Goal: Task Accomplishment & Management: Use online tool/utility

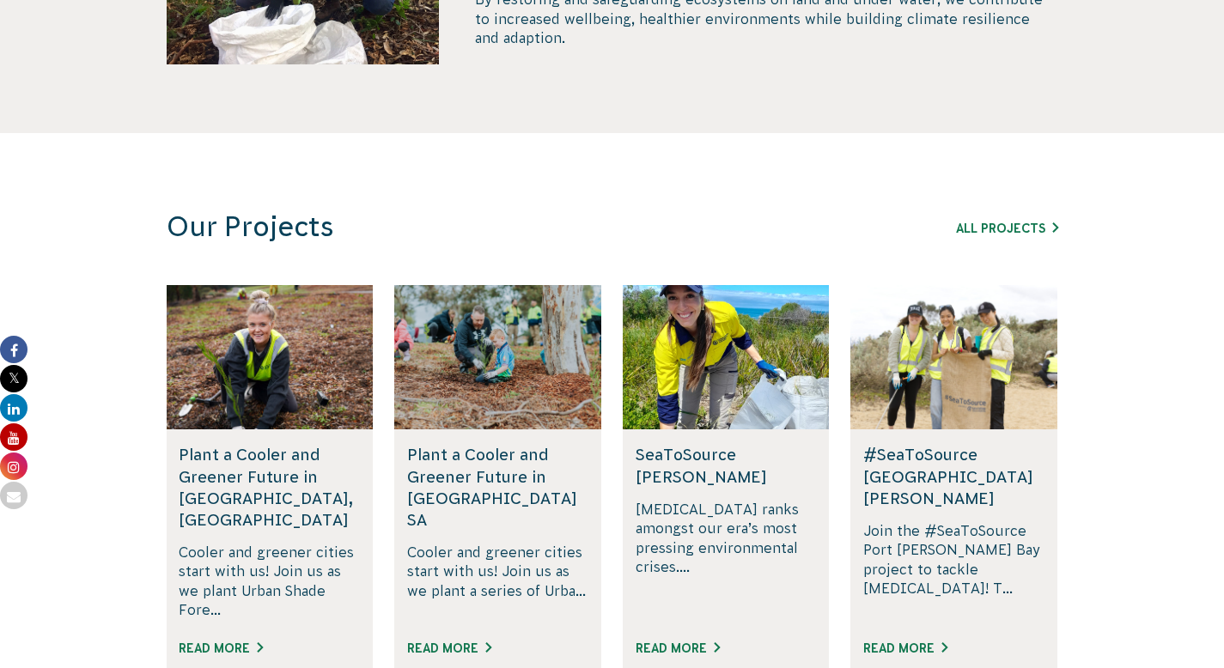
scroll to position [895, 0]
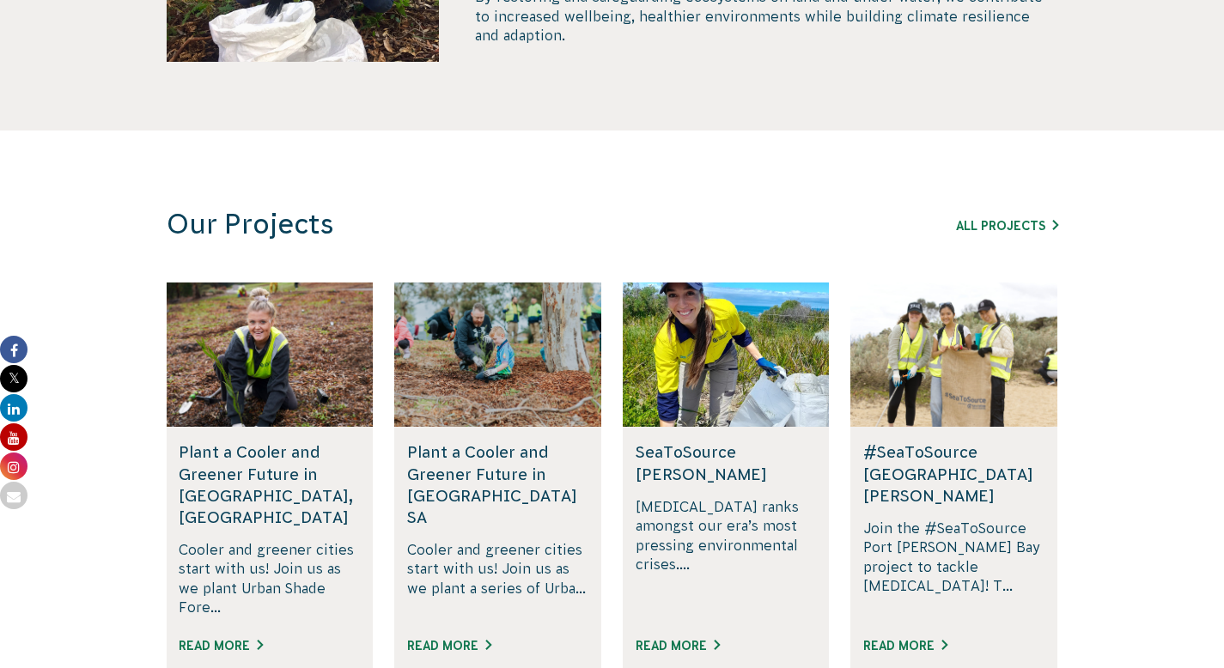
click at [754, 45] on p "By restoring and safeguarding ecosystems on land and under water, we contribute…" at bounding box center [766, 16] width 582 height 58
click at [646, 45] on p "By restoring and safeguarding ecosystems on land and under water, we contribute…" at bounding box center [766, 16] width 582 height 58
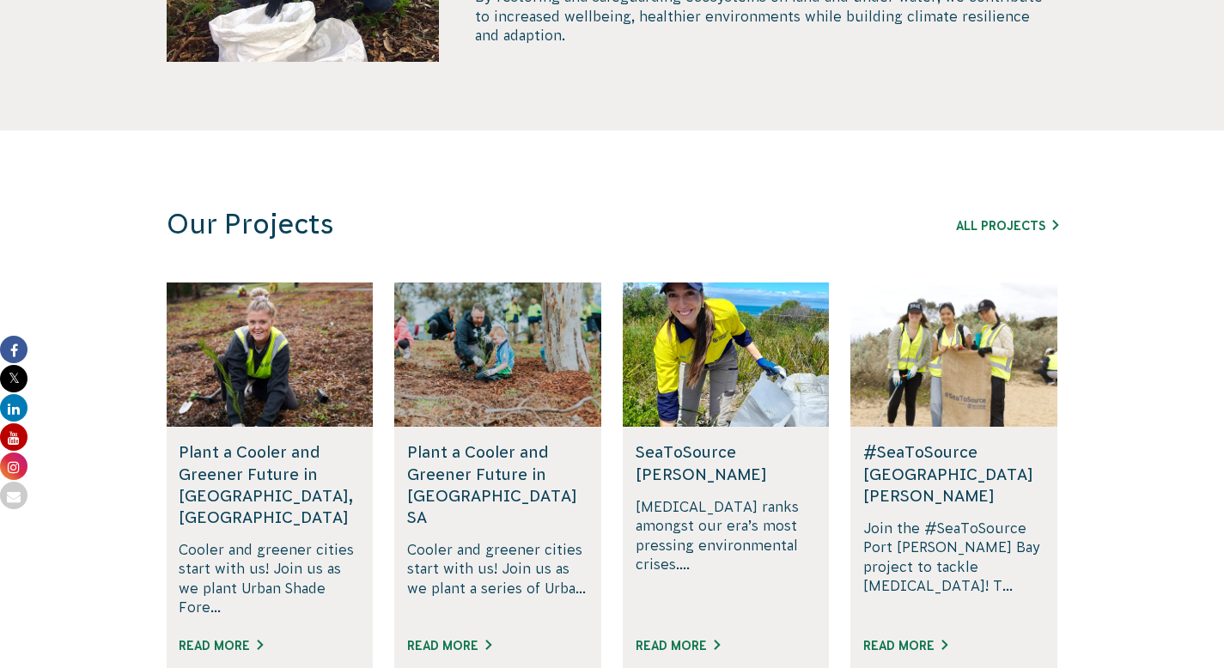
click at [660, 45] on p "By restoring and safeguarding ecosystems on land and under water, we contribute…" at bounding box center [766, 16] width 582 height 58
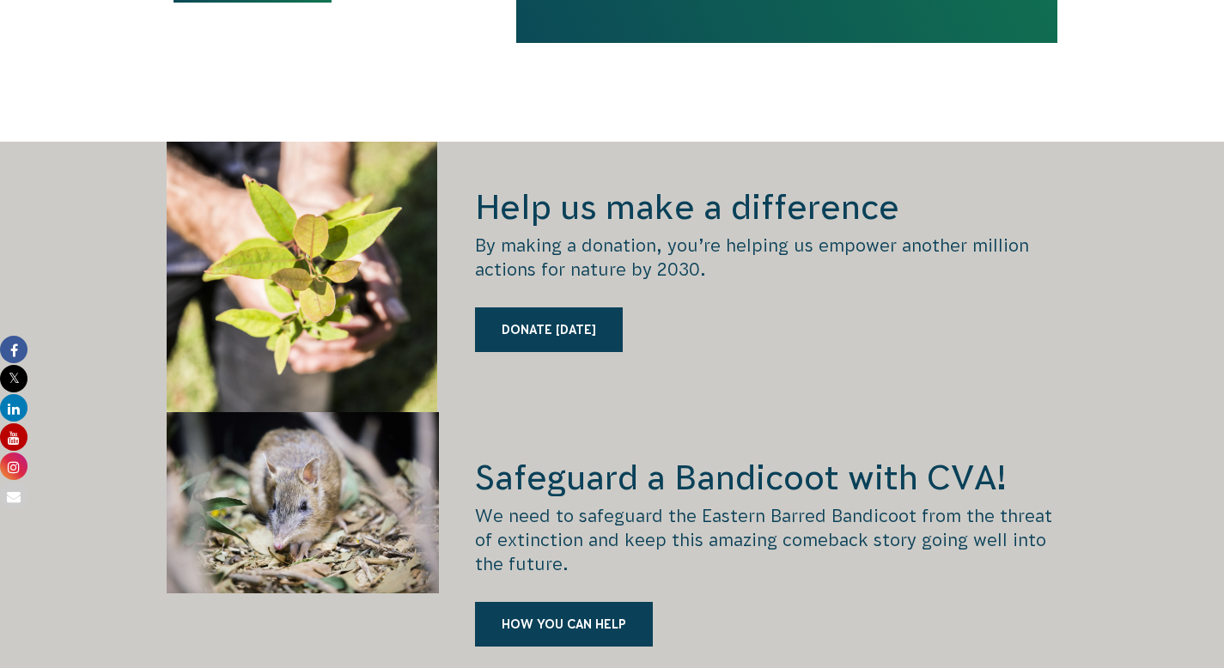
scroll to position [2234, 0]
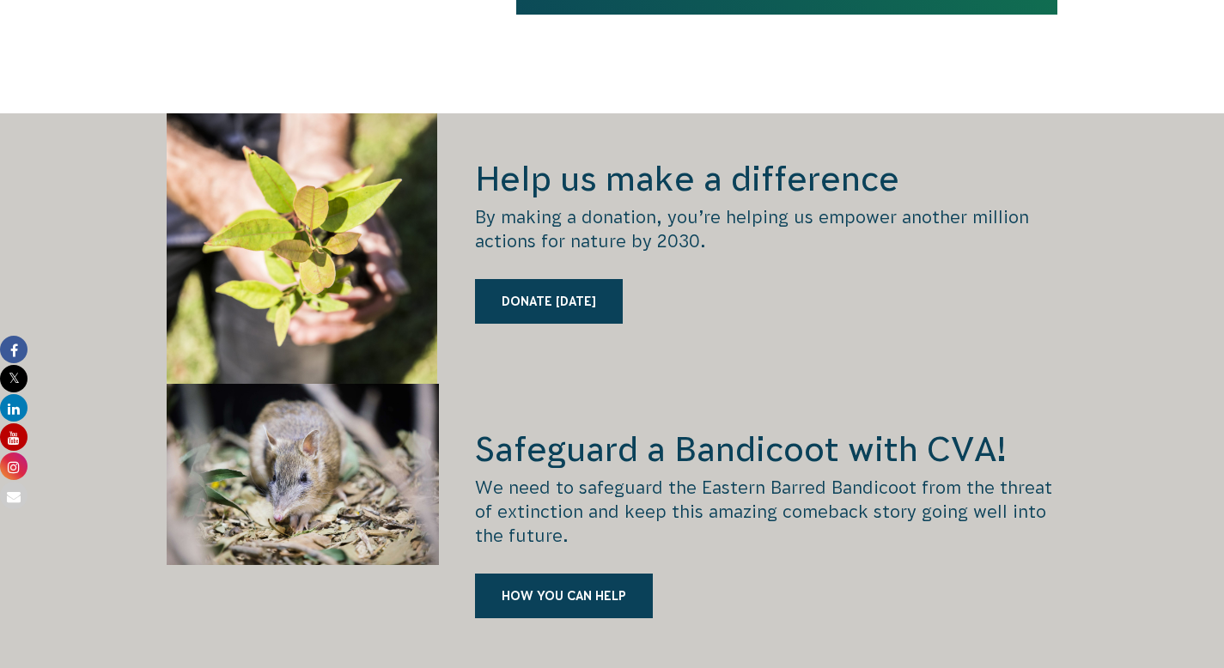
click at [683, 253] on p "By making a donation, you’re helping us empower another million actions for nat…" at bounding box center [766, 229] width 582 height 48
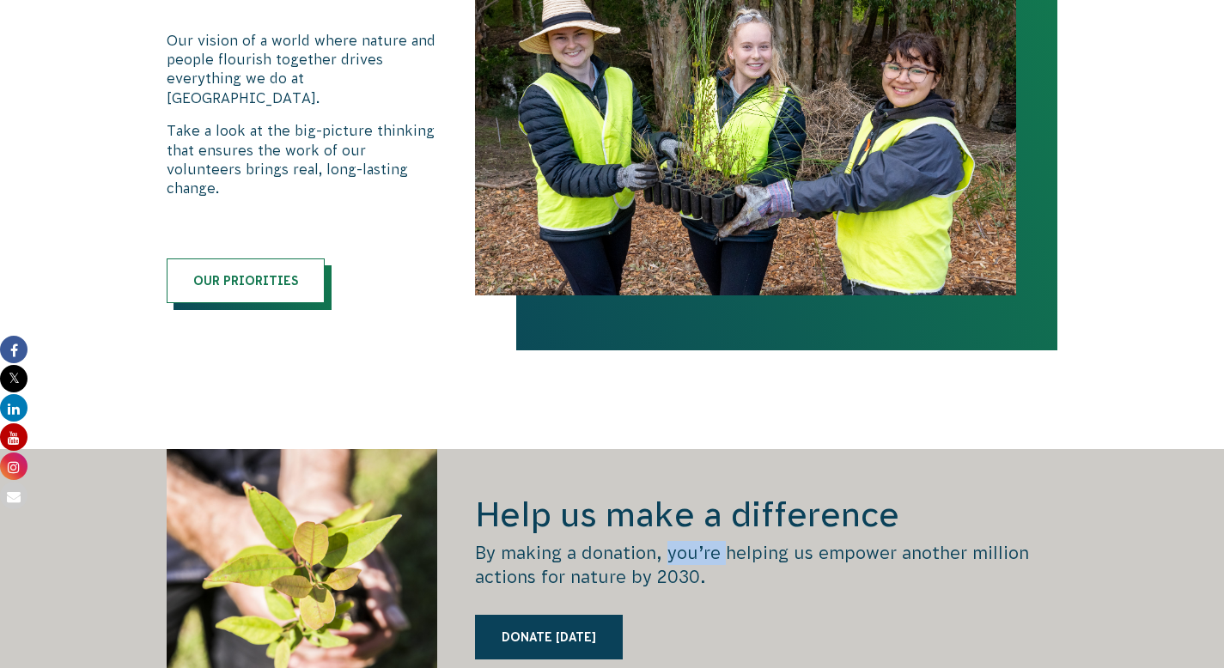
scroll to position [1900, 0]
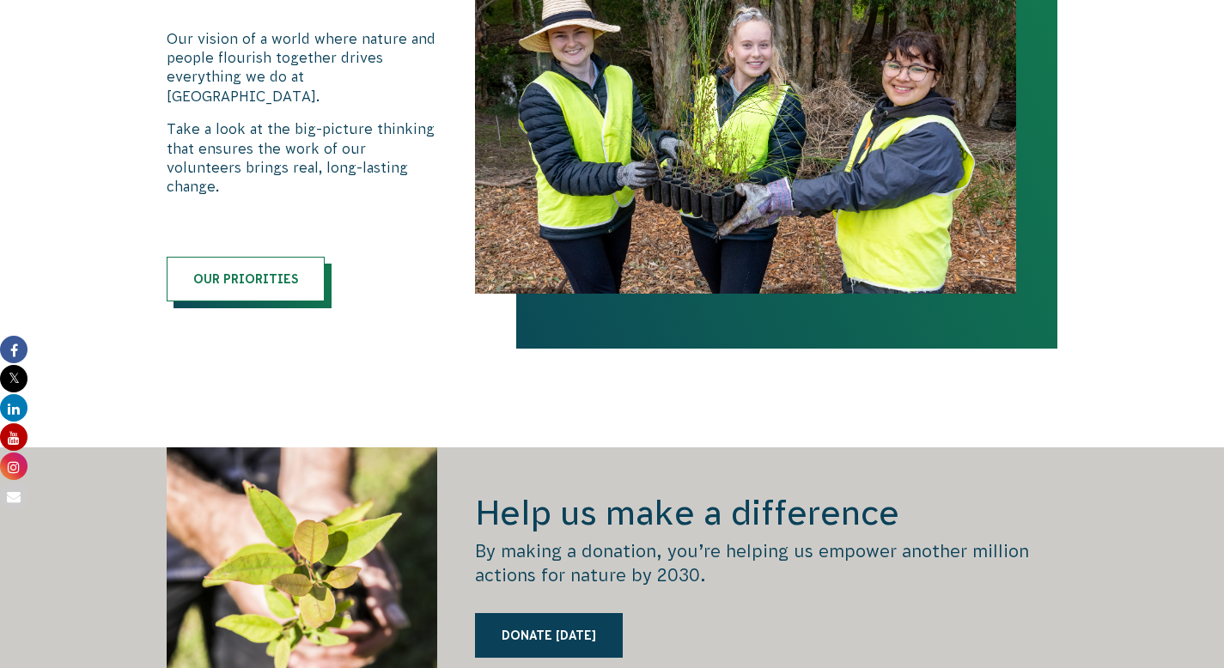
click at [280, 106] on p "Our vision of a world where nature and people flourish together drives everythi…" at bounding box center [303, 67] width 273 height 77
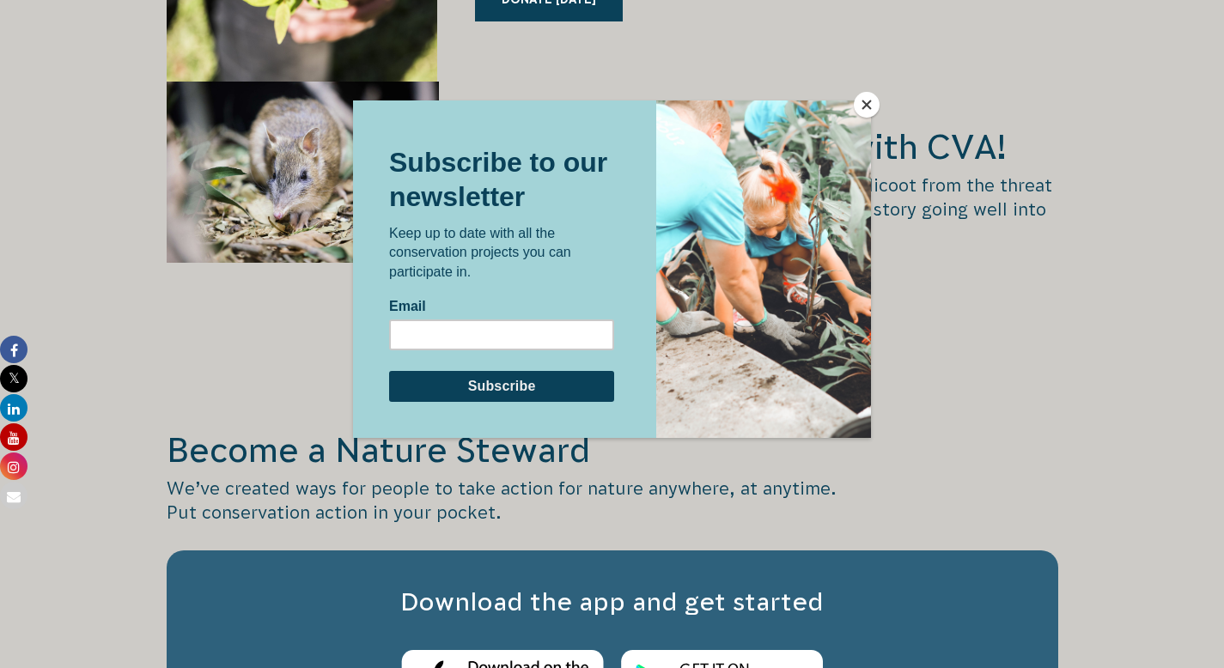
scroll to position [2543, 0]
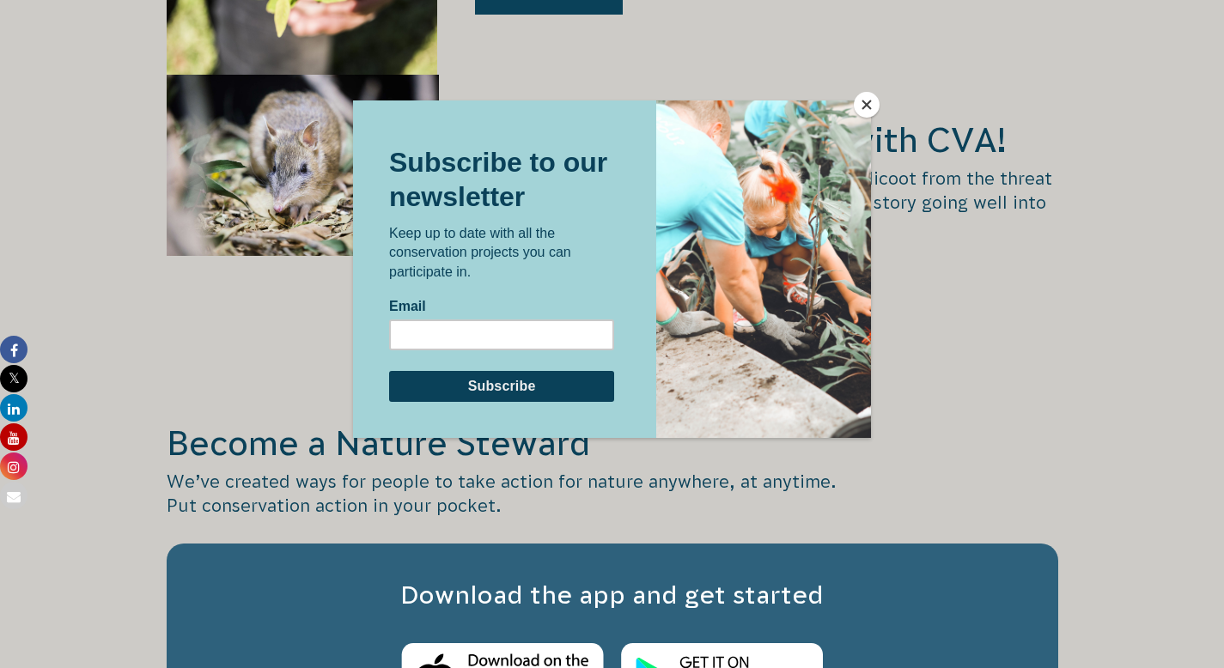
drag, startPoint x: 851, startPoint y: 106, endPoint x: 1209, endPoint y: 205, distance: 371.5
click at [851, 106] on div at bounding box center [763, 269] width 215 height 338
click at [856, 106] on button "Close" at bounding box center [867, 105] width 26 height 26
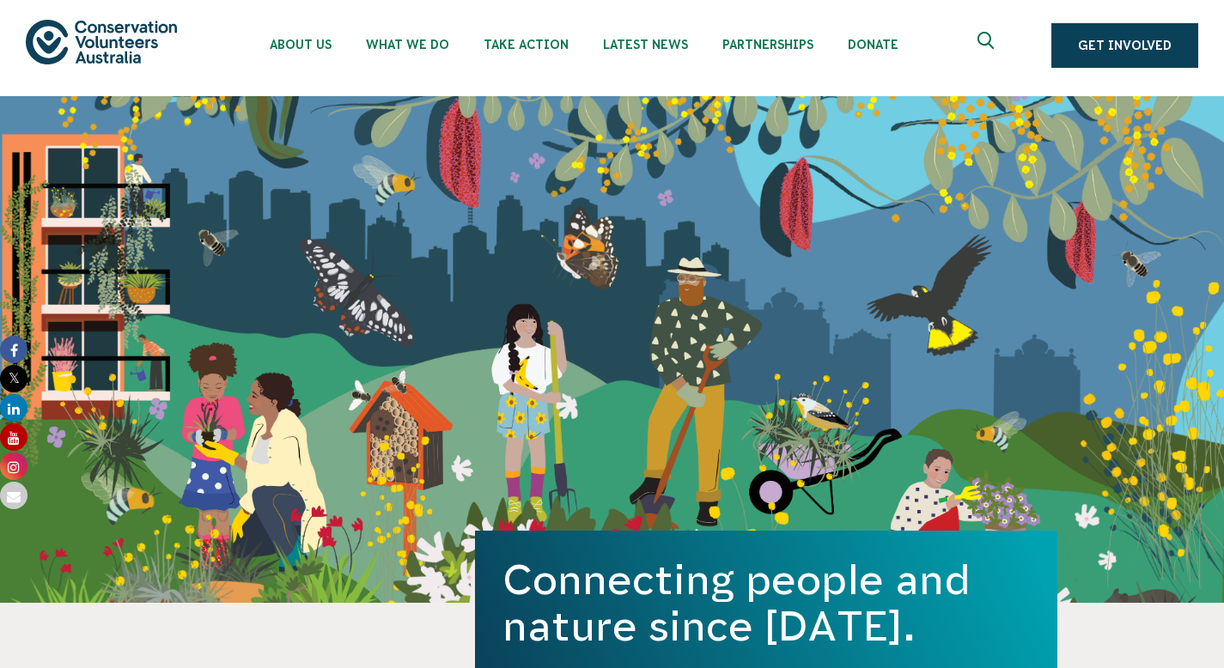
scroll to position [6, 0]
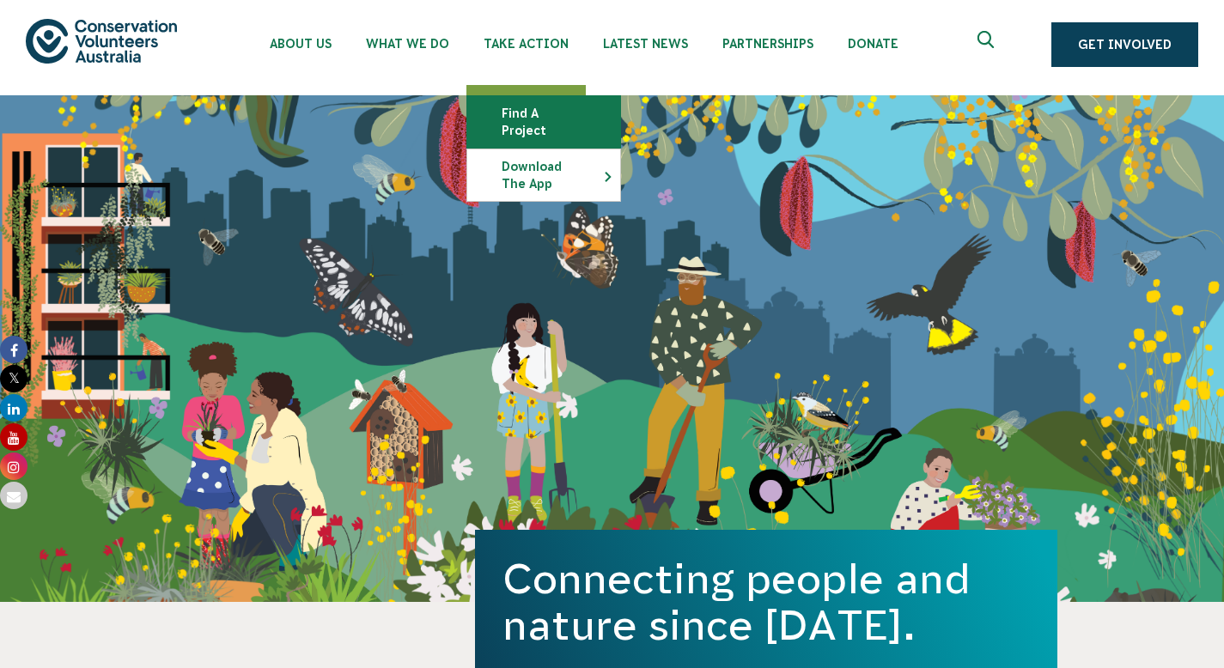
click at [606, 111] on link "Find a project" at bounding box center [543, 122] width 153 height 52
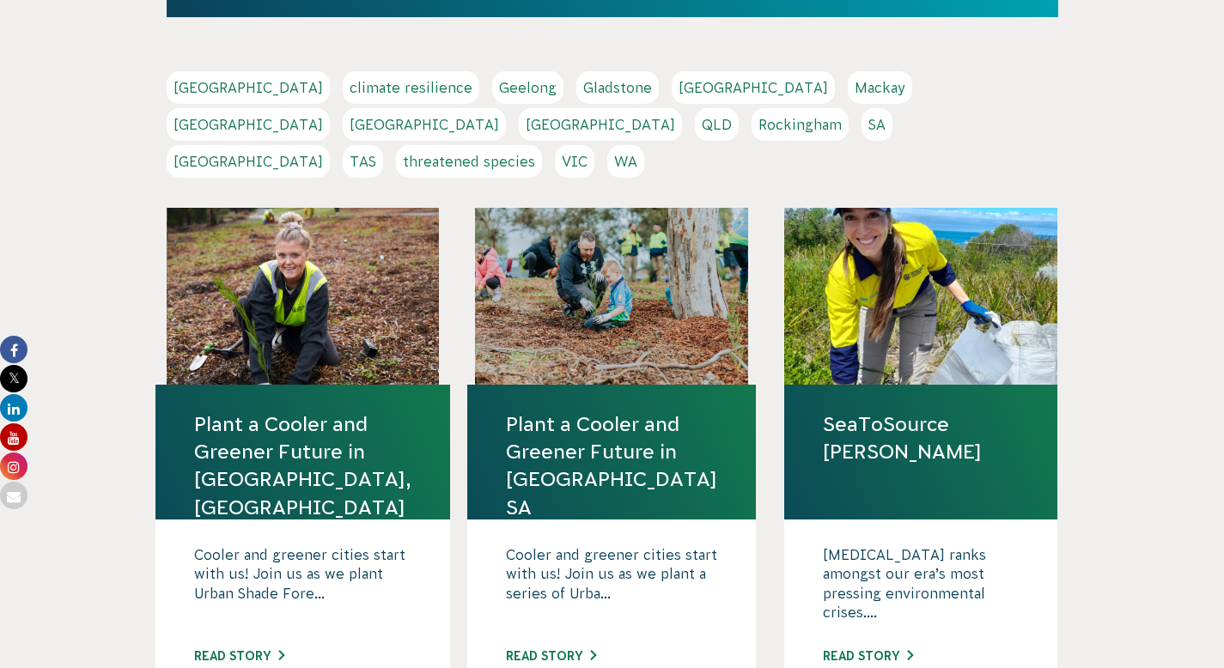
scroll to position [356, 0]
click at [330, 141] on link "[GEOGRAPHIC_DATA]" at bounding box center [248, 124] width 163 height 33
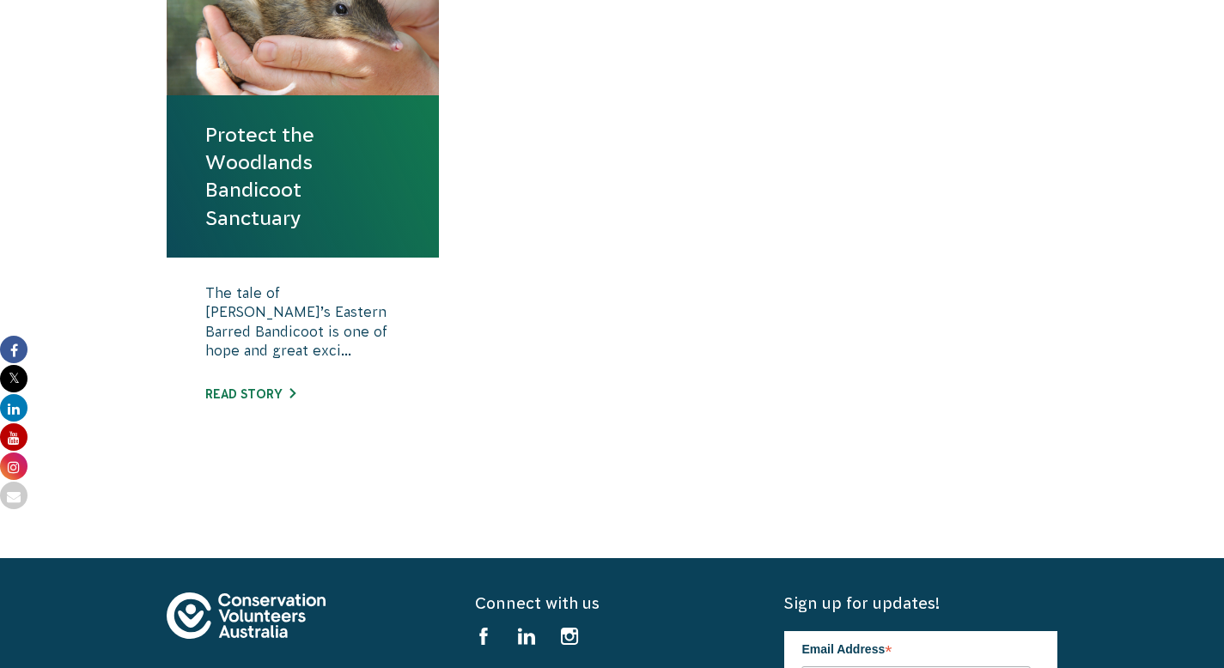
scroll to position [742, 0]
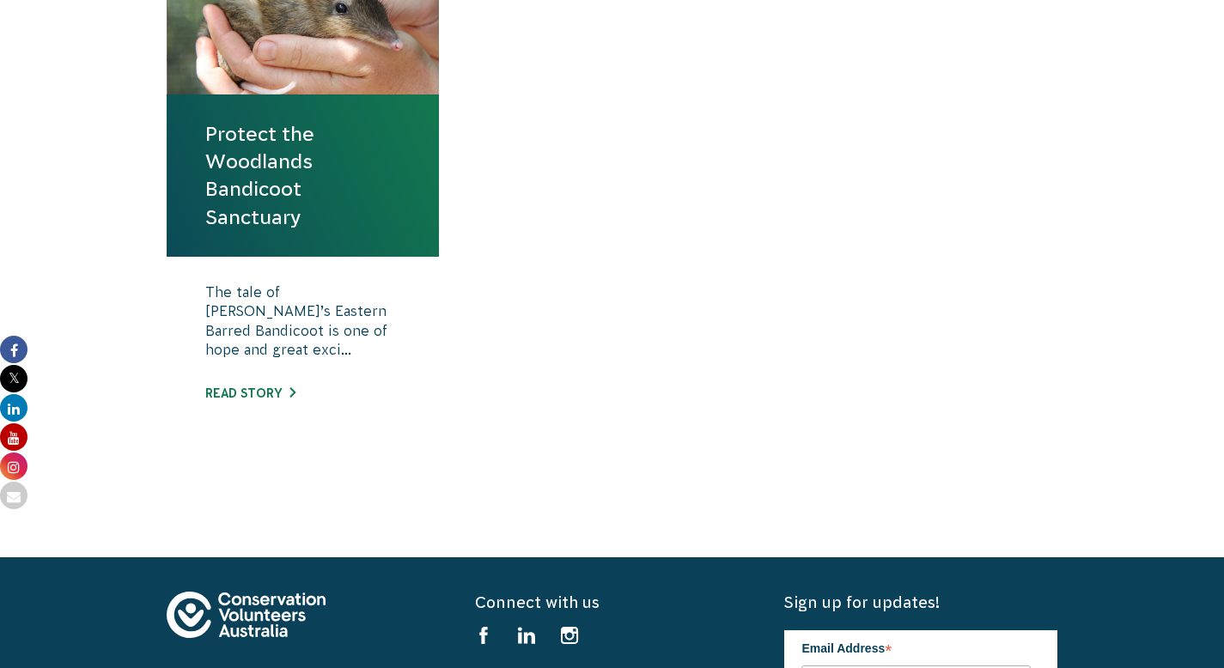
click at [268, 454] on div "The tale of Victoria’s Eastern Barred Bandicoot is one of hope and great exci..…" at bounding box center [303, 356] width 273 height 198
click at [265, 400] on link "Read story" at bounding box center [250, 393] width 90 height 14
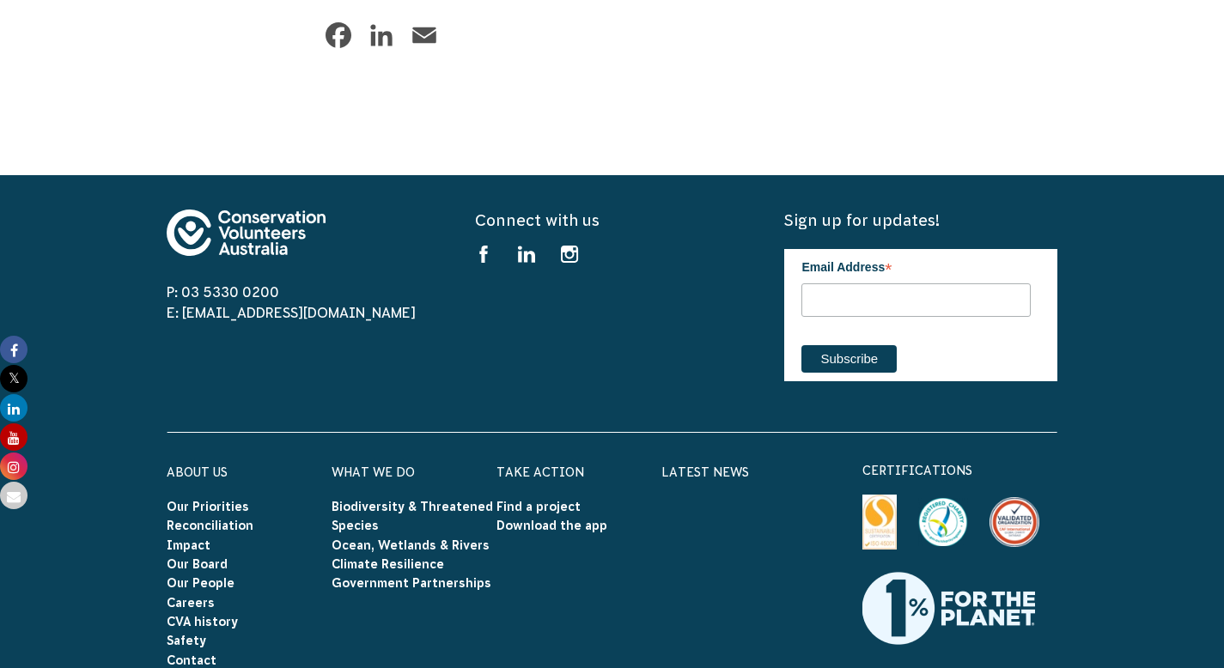
scroll to position [5032, 0]
